Goal: Task Accomplishment & Management: Use online tool/utility

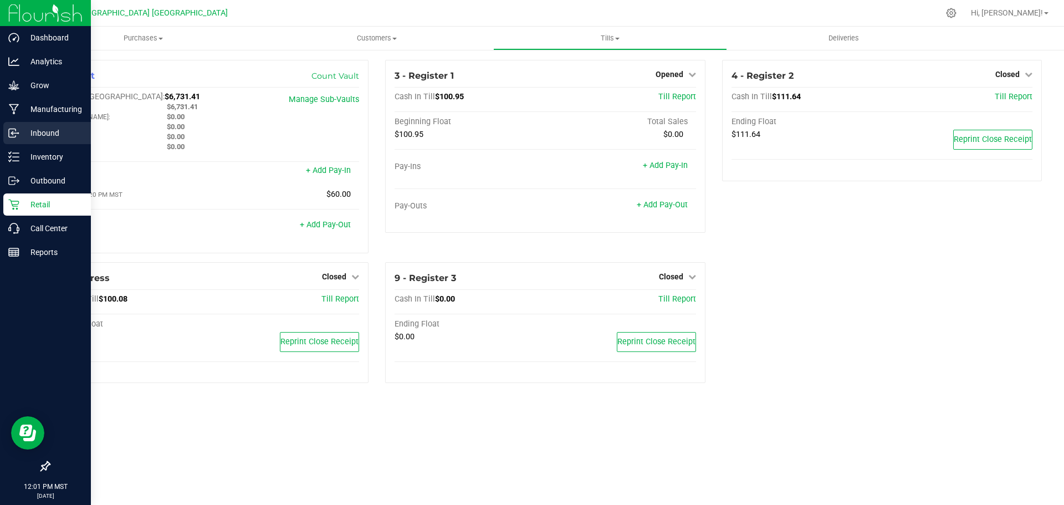
click at [65, 126] on div "Inbound" at bounding box center [47, 133] width 88 height 22
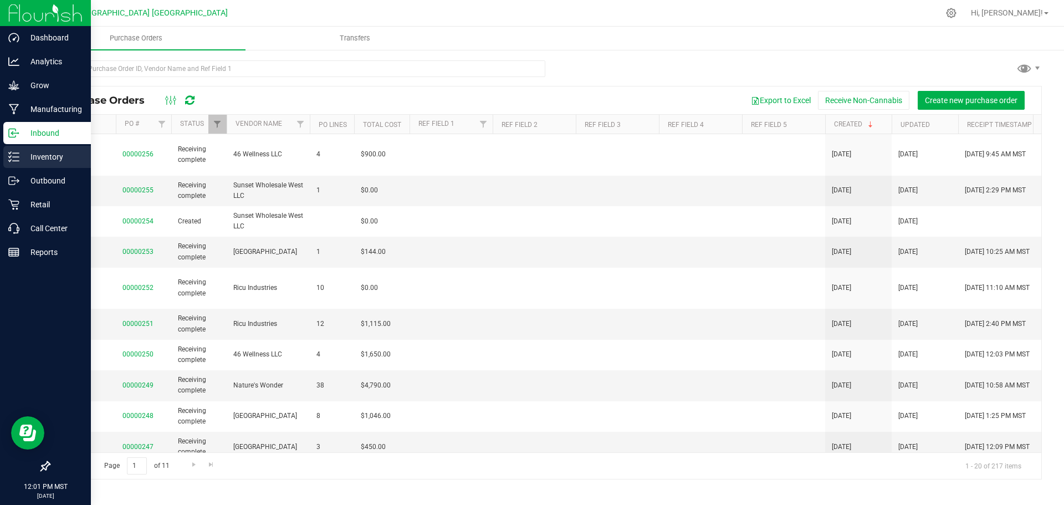
click at [60, 159] on p "Inventory" at bounding box center [52, 156] width 67 height 13
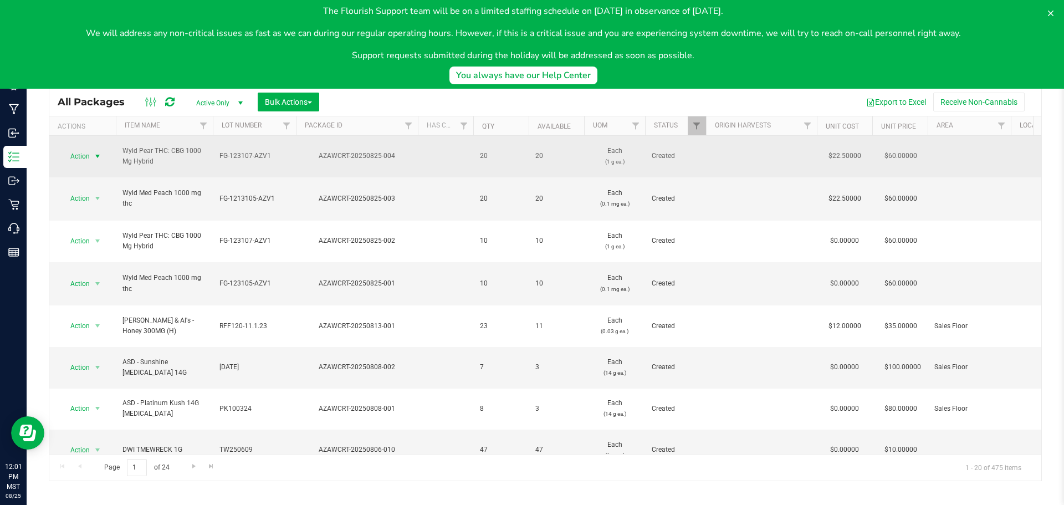
click at [98, 152] on span "select" at bounding box center [97, 156] width 9 height 9
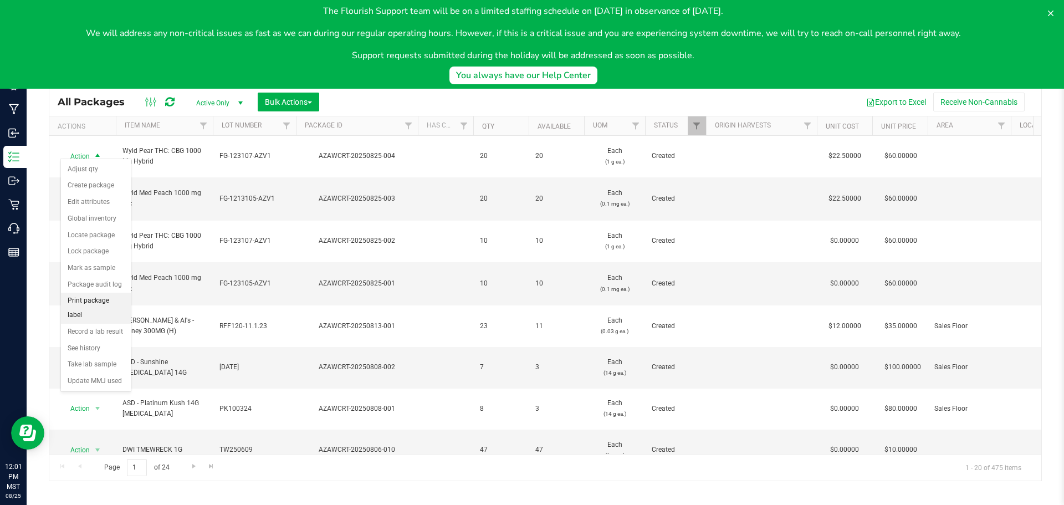
click at [114, 299] on li "Print package label" at bounding box center [96, 308] width 70 height 30
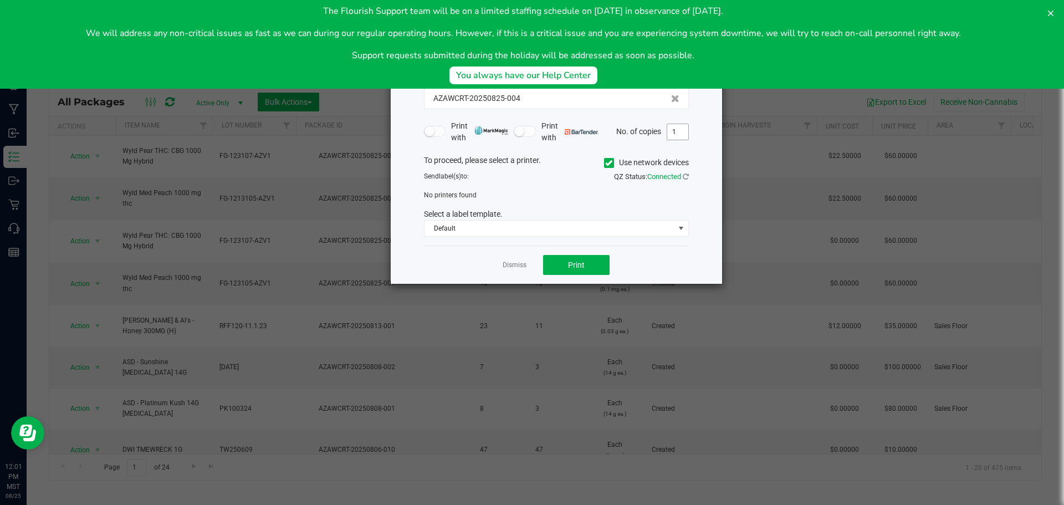
click at [675, 134] on input "1" at bounding box center [678, 132] width 21 height 16
type input "20"
click at [595, 267] on button "Print" at bounding box center [576, 265] width 67 height 20
click at [594, 270] on button "Print" at bounding box center [576, 265] width 67 height 20
click at [1064, 17] on div "The Flourish Support team will be on a limited staffing schedule on [DATE] in o…" at bounding box center [532, 44] width 1064 height 89
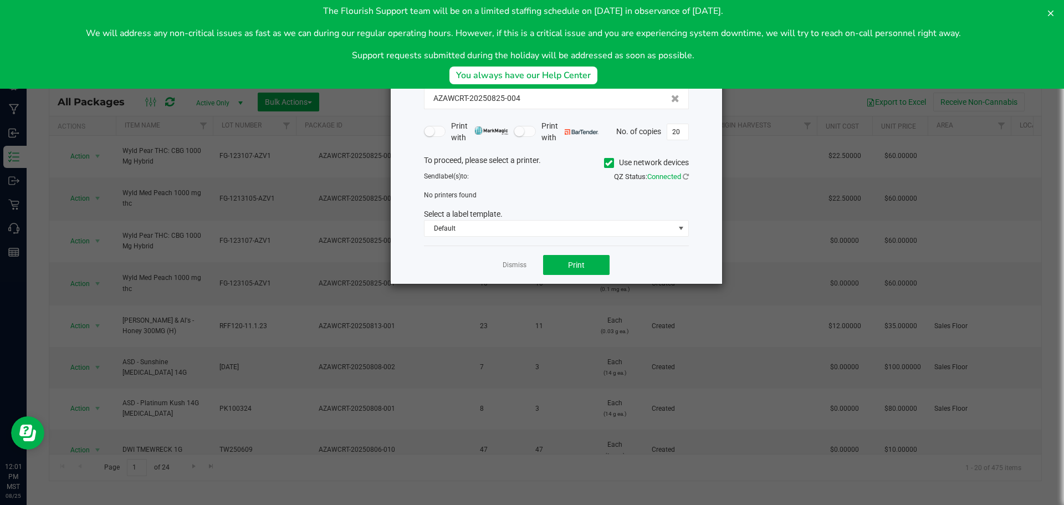
click at [1044, 13] on button at bounding box center [1051, 13] width 18 height 18
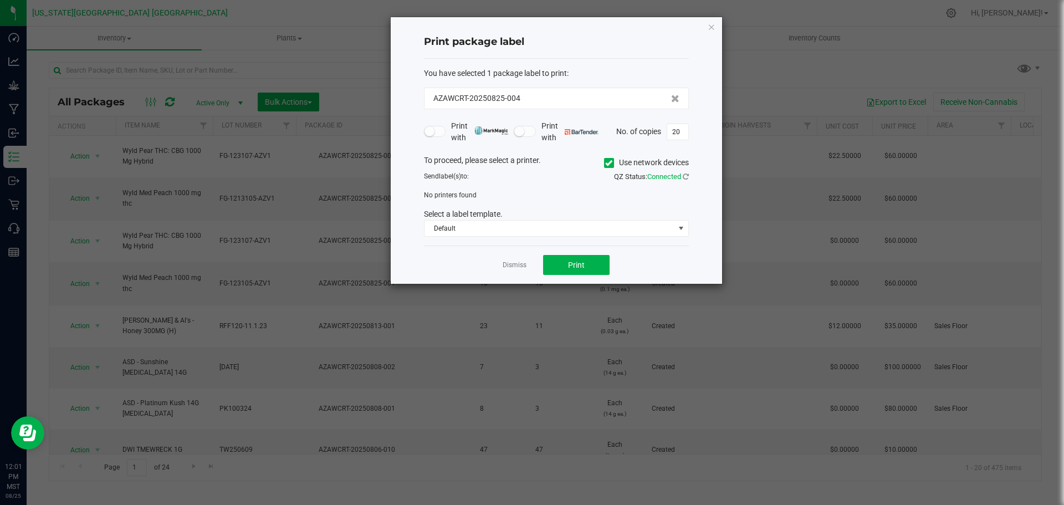
click at [612, 162] on span at bounding box center [609, 163] width 10 height 10
click at [0, 0] on input "Use network devices" at bounding box center [0, 0] width 0 height 0
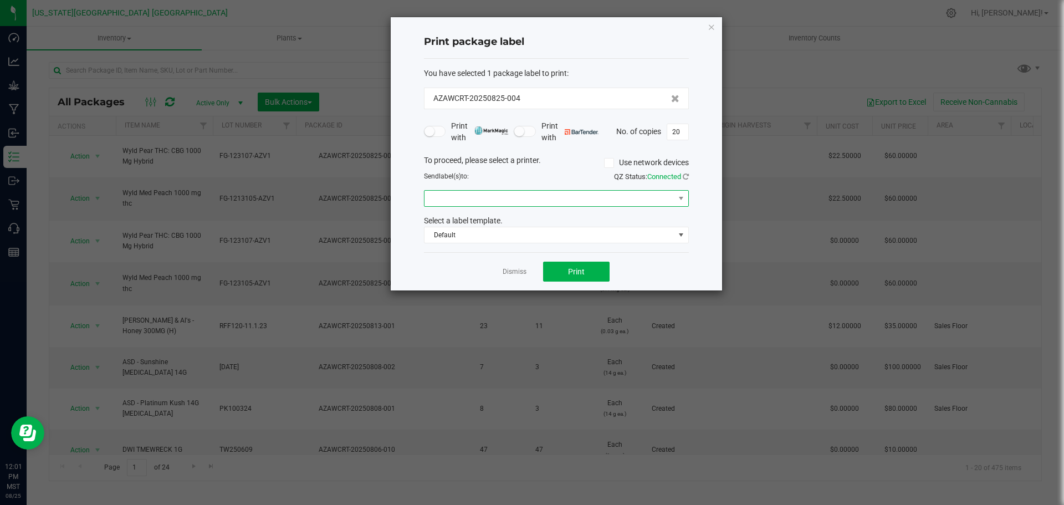
click at [510, 194] on span at bounding box center [550, 199] width 250 height 16
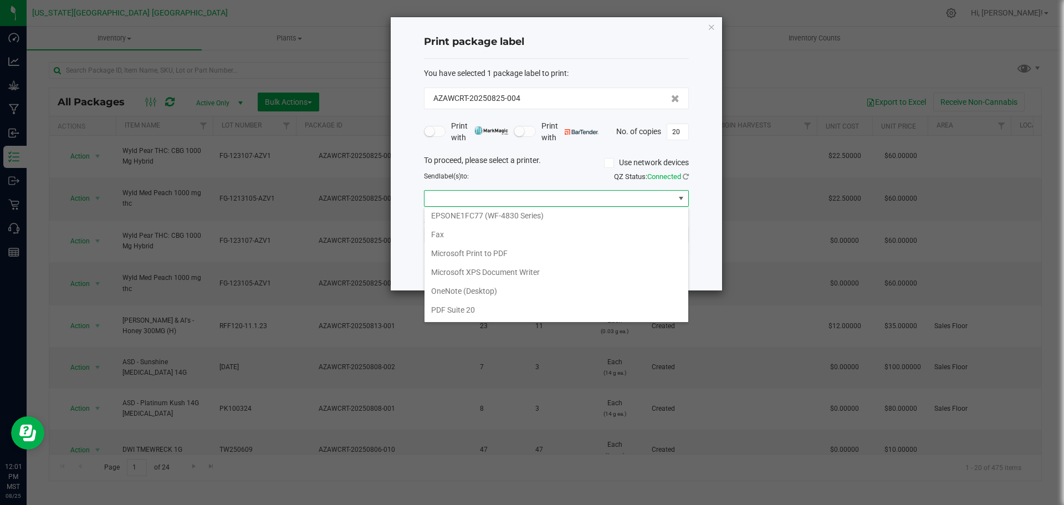
scroll to position [96, 0]
click at [562, 306] on 1\) "ZDesigner ZD410-203dpi ZPL (Copy 1)" at bounding box center [557, 311] width 264 height 19
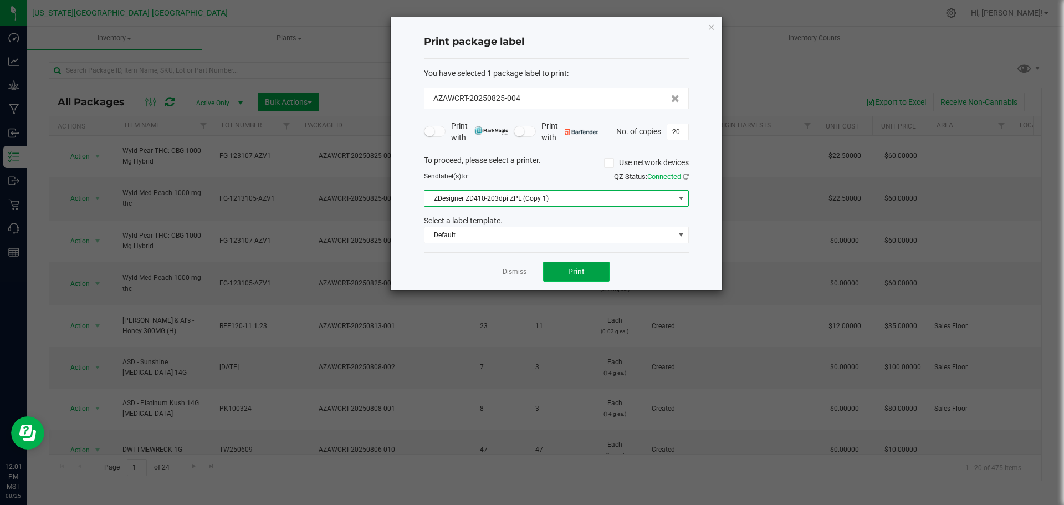
click at [589, 271] on button "Print" at bounding box center [576, 272] width 67 height 20
click at [711, 28] on icon "button" at bounding box center [712, 26] width 8 height 13
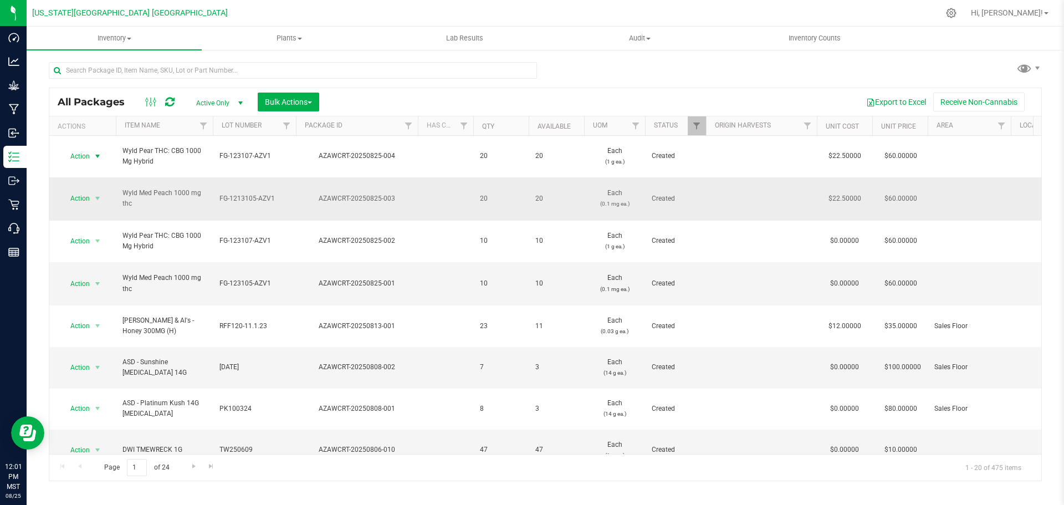
click at [77, 191] on span "Action" at bounding box center [75, 199] width 30 height 16
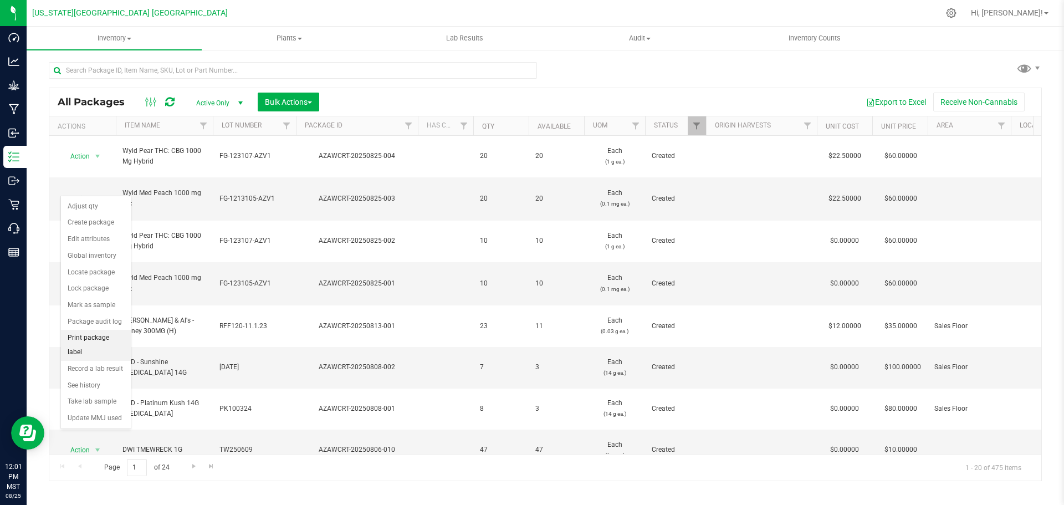
click at [113, 341] on li "Print package label" at bounding box center [96, 345] width 70 height 30
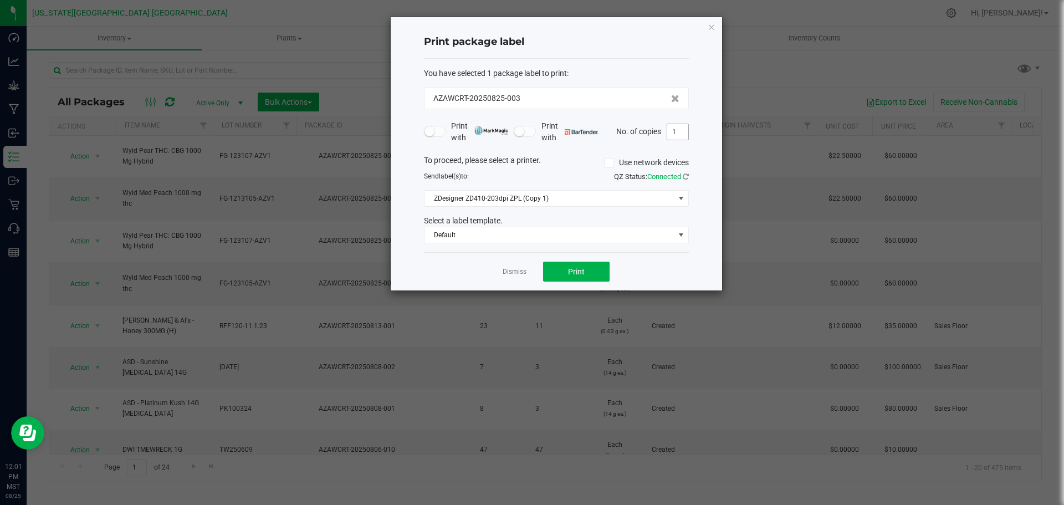
click at [681, 132] on input "1" at bounding box center [678, 132] width 21 height 16
type input "20"
click at [576, 262] on button "Print" at bounding box center [576, 272] width 67 height 20
click at [712, 28] on icon "button" at bounding box center [712, 26] width 8 height 13
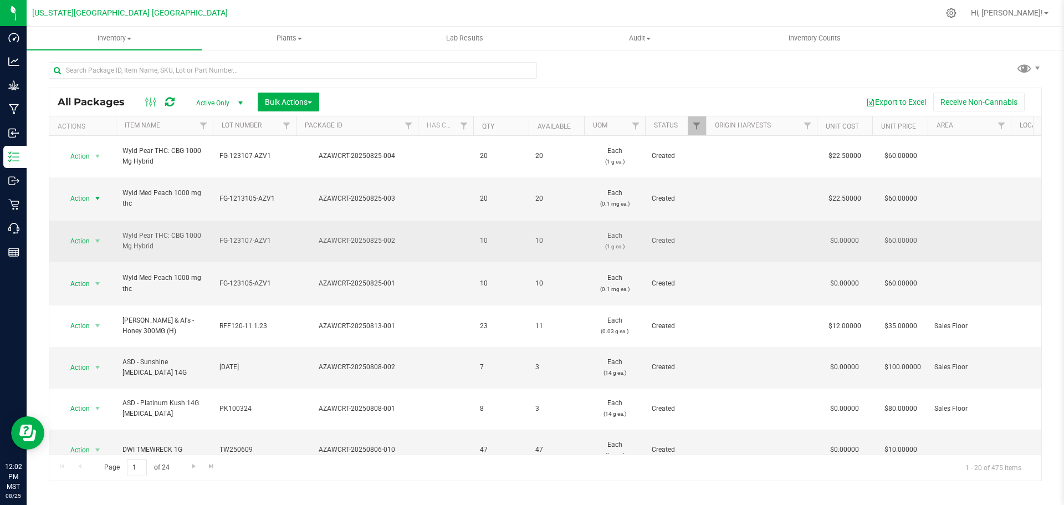
click at [77, 233] on span "Action" at bounding box center [75, 241] width 30 height 16
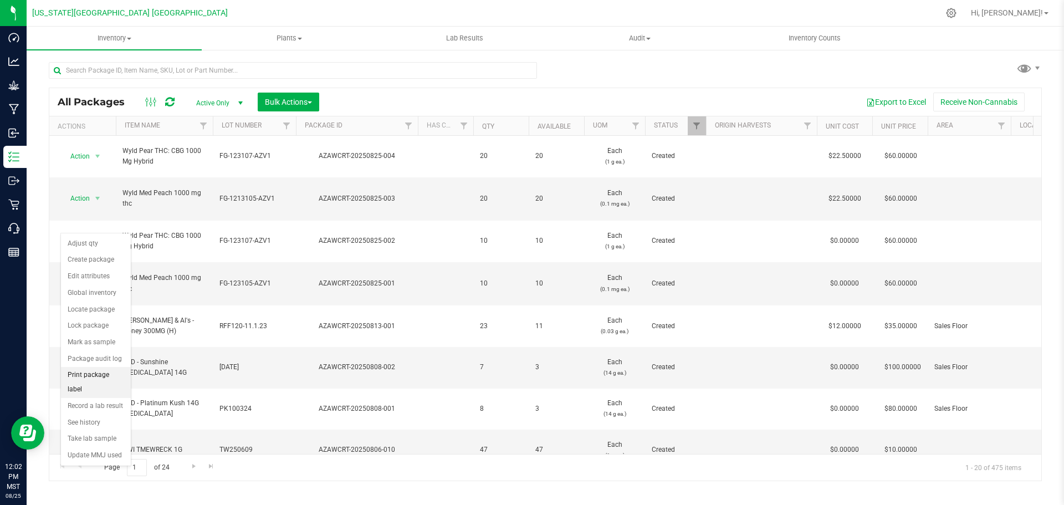
click at [101, 374] on li "Print package label" at bounding box center [96, 382] width 70 height 30
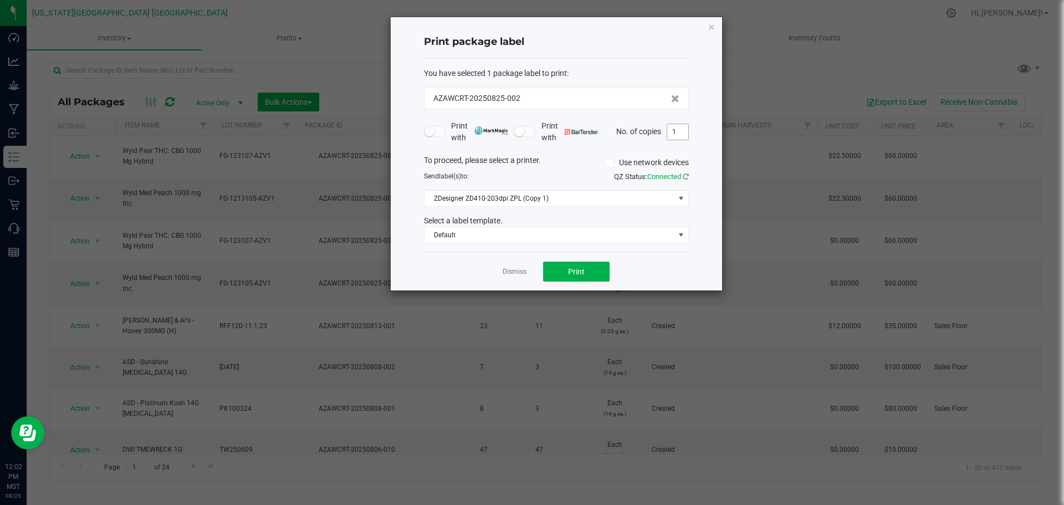
click at [680, 133] on input "1" at bounding box center [678, 132] width 21 height 16
type input "10"
click at [582, 264] on button "Print" at bounding box center [576, 272] width 67 height 20
click at [708, 23] on icon "button" at bounding box center [712, 26] width 8 height 13
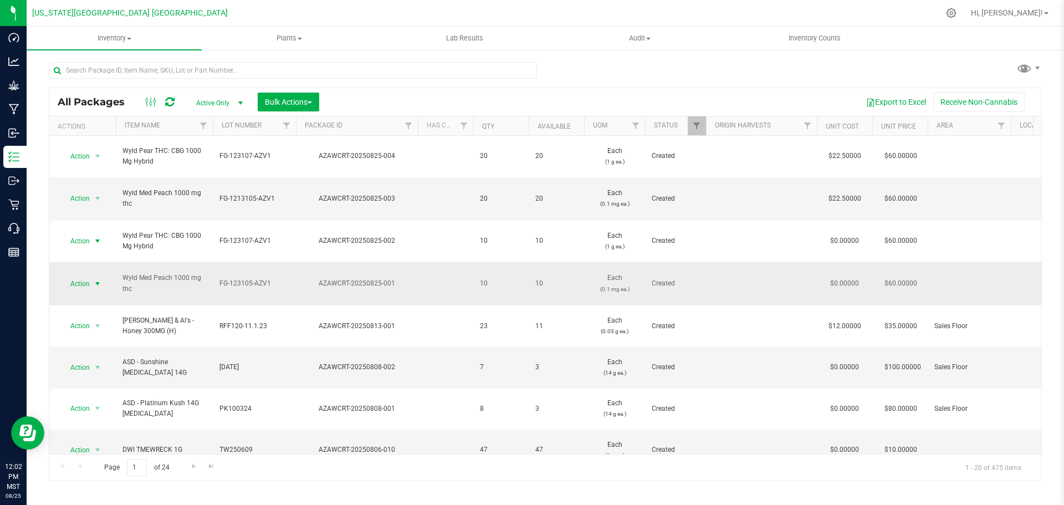
click at [95, 279] on span "select" at bounding box center [97, 283] width 9 height 9
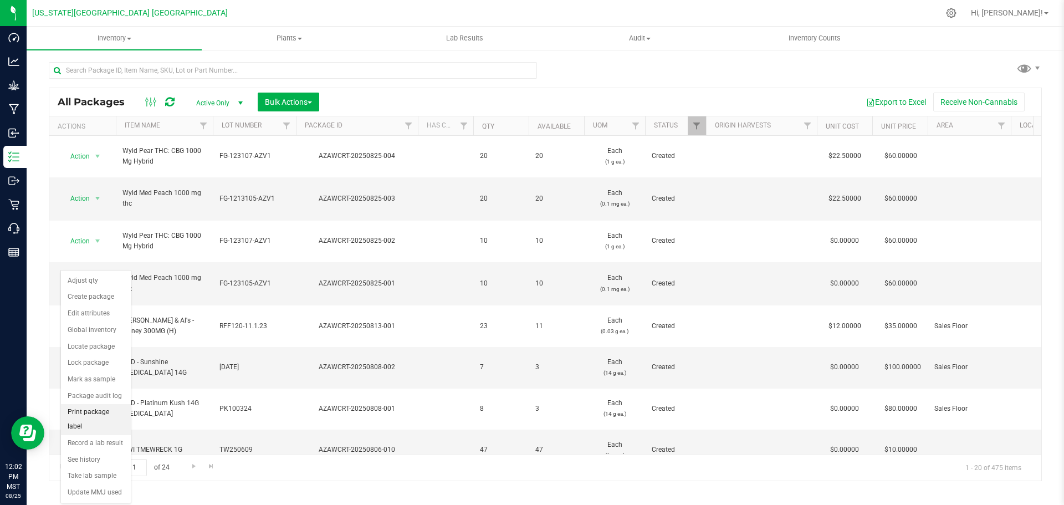
click at [101, 410] on li "Print package label" at bounding box center [96, 419] width 70 height 30
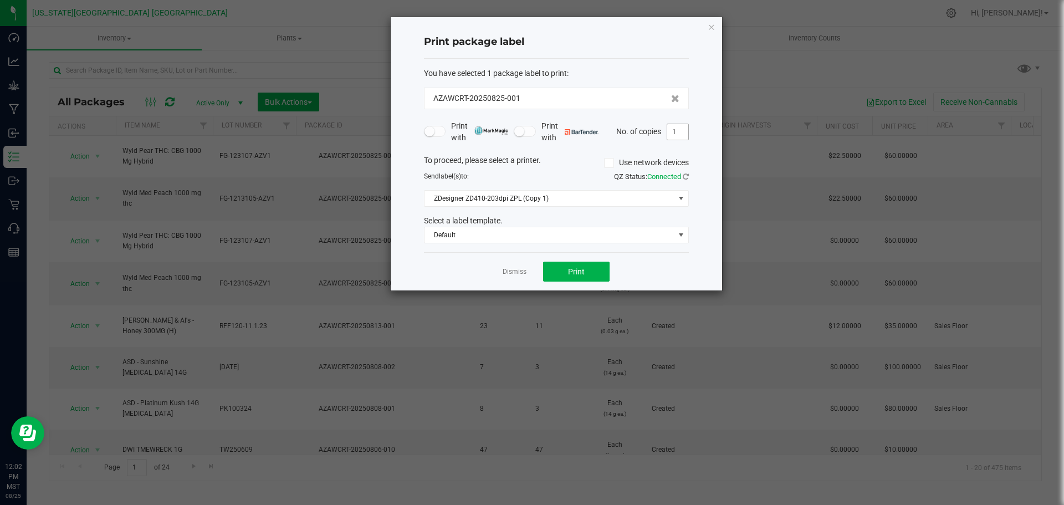
click at [679, 133] on input "1" at bounding box center [678, 132] width 21 height 16
type input "10"
click at [574, 263] on button "Print" at bounding box center [576, 272] width 67 height 20
